Goal: Obtain resource: Download file/media

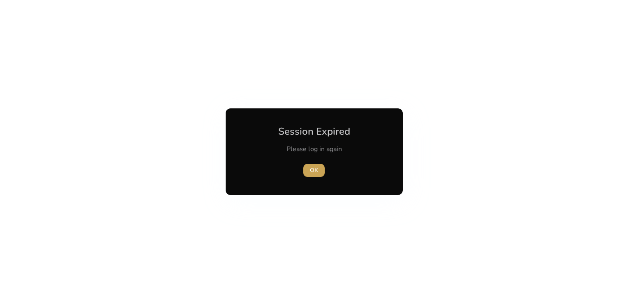
click at [321, 169] on span "button" at bounding box center [313, 171] width 21 height 20
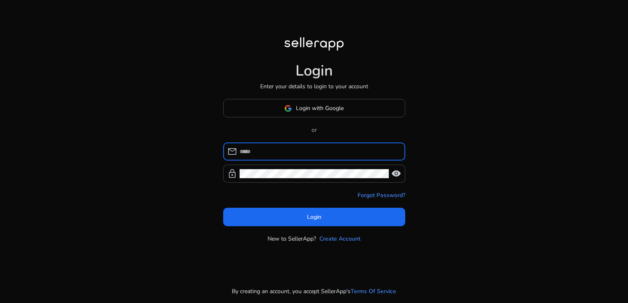
type input "**********"
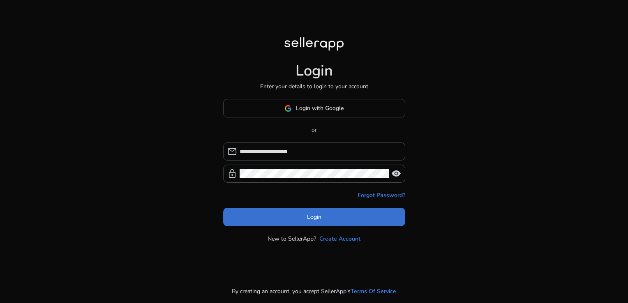
click at [318, 224] on span at bounding box center [314, 218] width 182 height 20
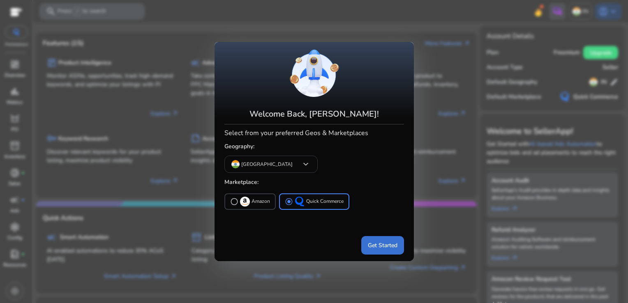
click at [386, 242] on span "Get Started" at bounding box center [383, 245] width 30 height 9
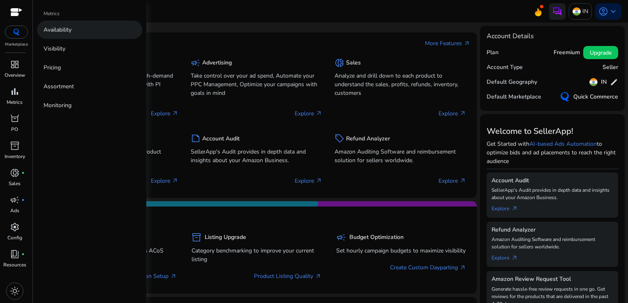
click at [82, 31] on link "Availability" at bounding box center [89, 30] width 105 height 18
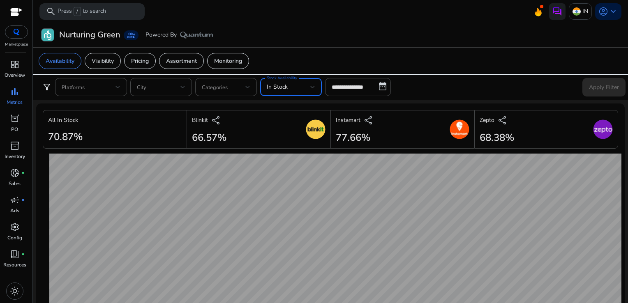
click at [288, 86] on div "In Stock" at bounding box center [289, 87] width 44 height 9
click at [319, 90] on div at bounding box center [314, 151] width 628 height 303
click at [348, 90] on input "**********" at bounding box center [358, 87] width 66 height 18
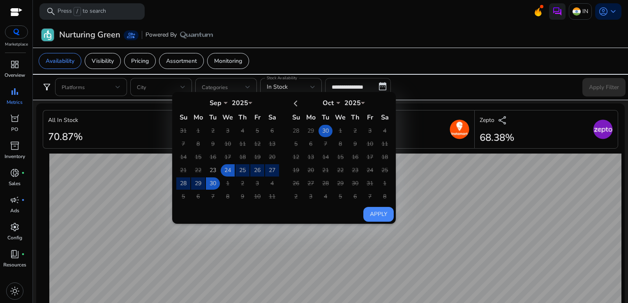
click at [321, 126] on td "30" at bounding box center [326, 131] width 14 height 12
click at [377, 211] on button "Apply" at bounding box center [378, 214] width 30 height 15
type input "**********"
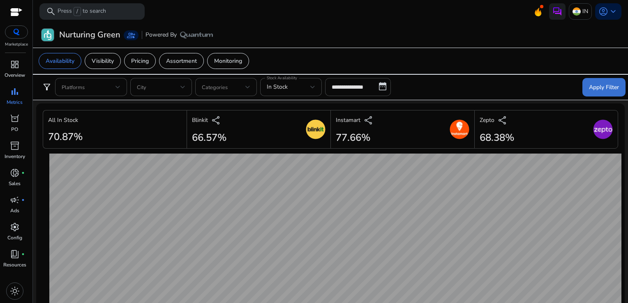
click at [597, 90] on span "Apply Filter" at bounding box center [604, 87] width 30 height 9
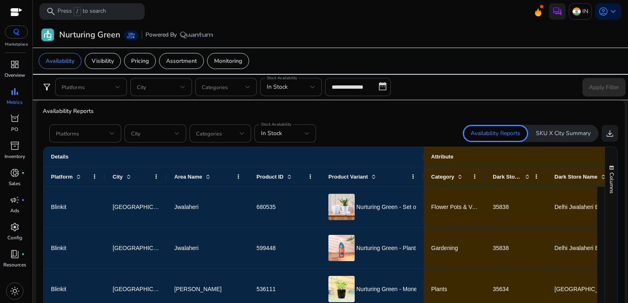
scroll to position [487, 0]
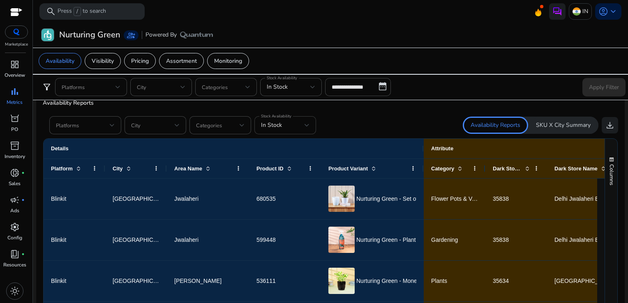
click at [282, 131] on div "In Stock" at bounding box center [285, 125] width 49 height 18
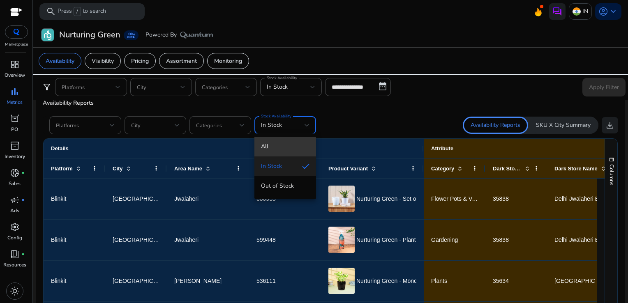
click at [268, 147] on span "All" at bounding box center [285, 146] width 49 height 9
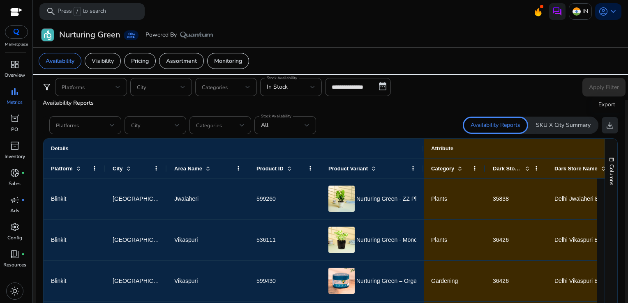
click at [605, 125] on span "download" at bounding box center [610, 125] width 10 height 10
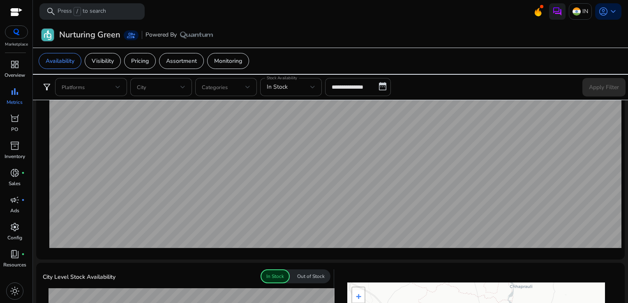
scroll to position [70, 0]
click at [19, 69] on span "dashboard" at bounding box center [15, 65] width 10 height 10
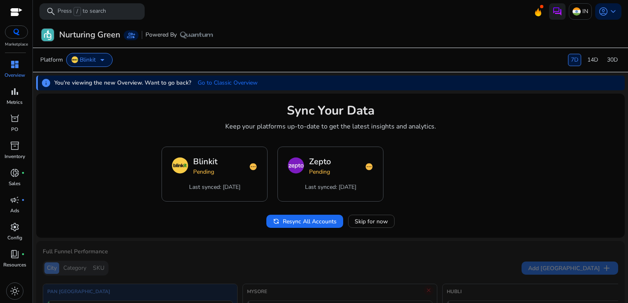
scroll to position [53, 0]
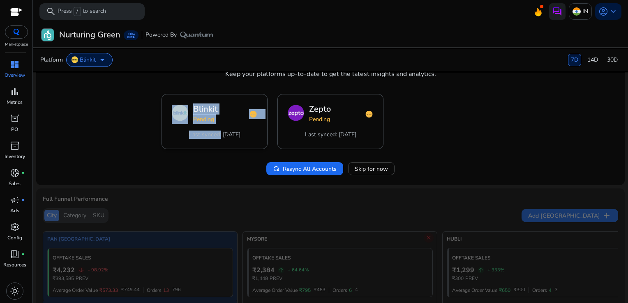
drag, startPoint x: 250, startPoint y: 136, endPoint x: 166, endPoint y: 101, distance: 91.6
click at [166, 101] on div "Blinkit Pending pending Last synced: Sep 20, 2025" at bounding box center [214, 122] width 105 height 54
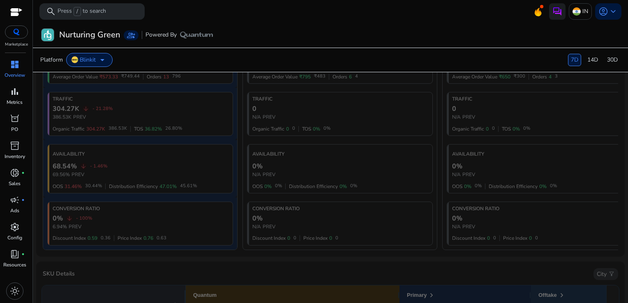
scroll to position [186, 0]
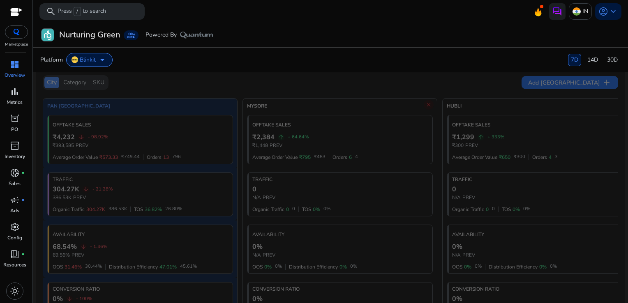
drag, startPoint x: 166, startPoint y: 101, endPoint x: 213, endPoint y: 106, distance: 47.2
click at [213, 106] on app-qc-overview-beta "Sync Your Data Keep your platforms up-to-date to get the latest insights and an…" at bounding box center [330, 261] width 589 height 706
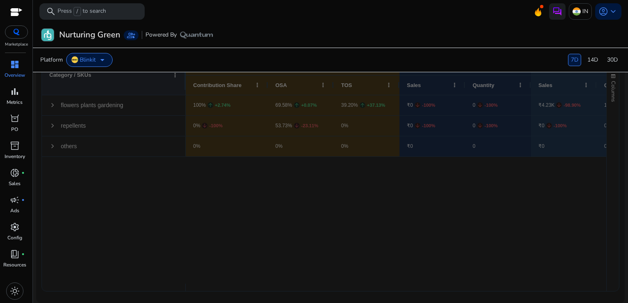
scroll to position [497, 0]
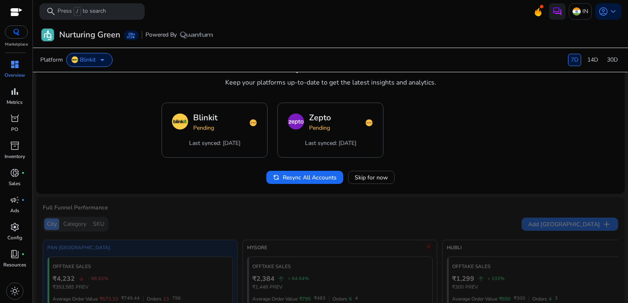
scroll to position [0, 0]
